Goal: Go to known website: Access a specific website the user already knows

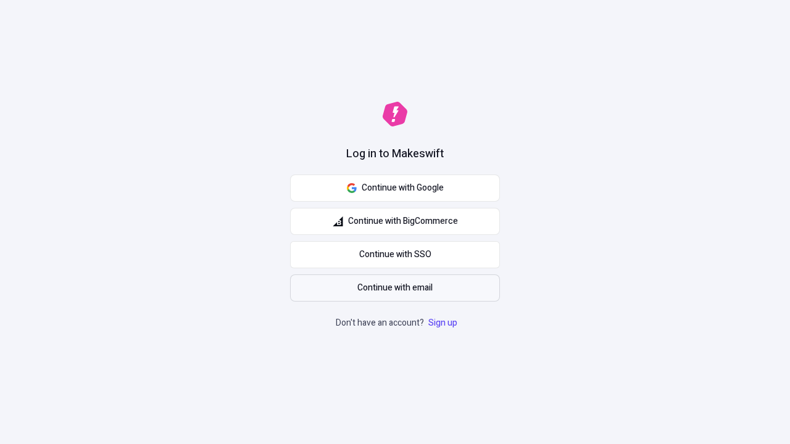
click at [395, 288] on span "Continue with email" at bounding box center [394, 288] width 75 height 14
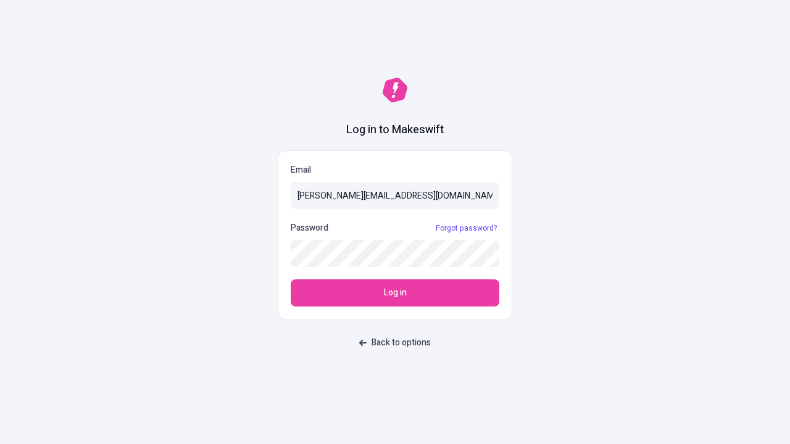
type input "sasha+test-ui@makeswift.com"
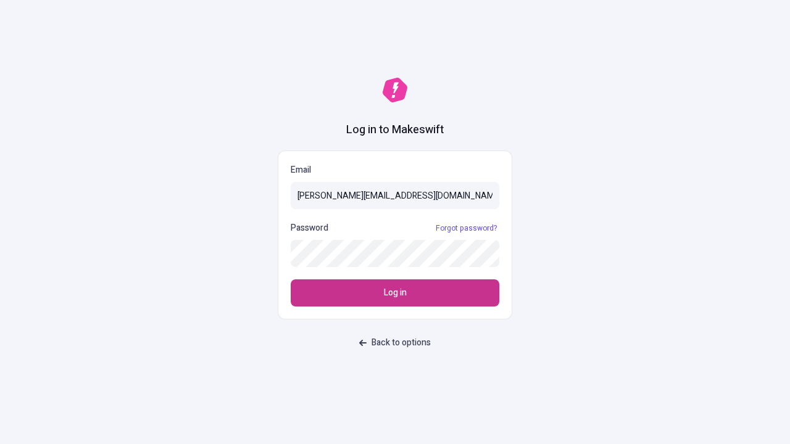
click at [395, 293] on span "Log in" at bounding box center [395, 293] width 23 height 14
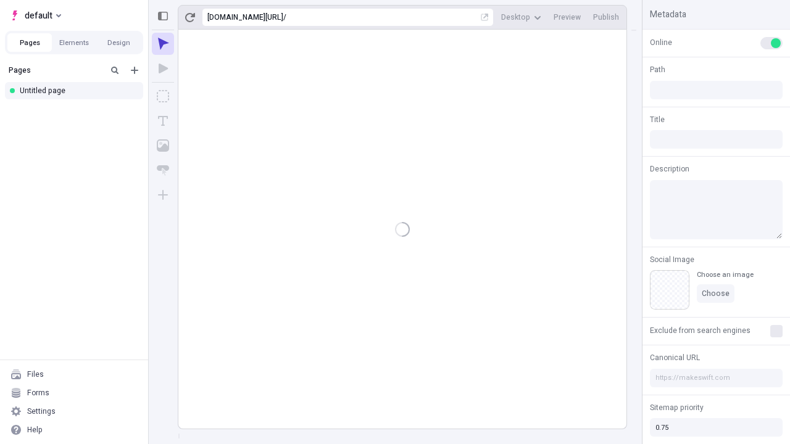
type input "/deep-link-tenuis"
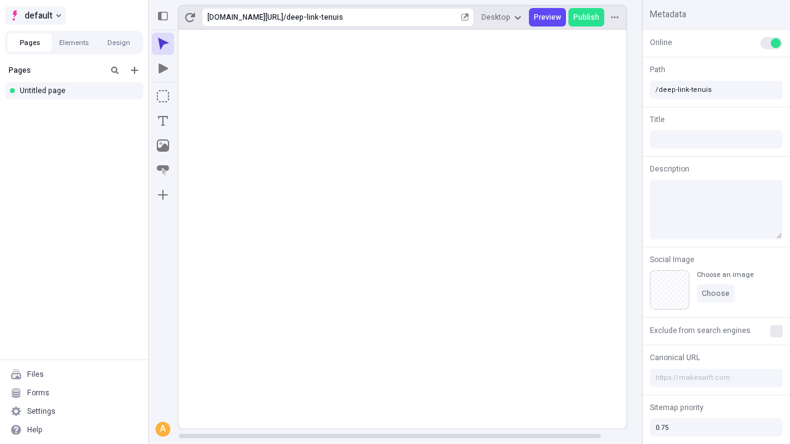
click at [35, 15] on span "default" at bounding box center [39, 15] width 28 height 15
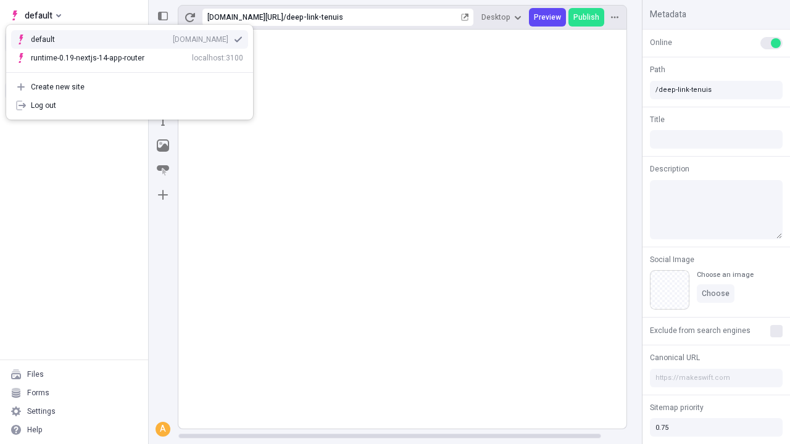
click at [173, 37] on div "[DOMAIN_NAME]" at bounding box center [201, 40] width 56 height 10
